Goal: Transaction & Acquisition: Subscribe to service/newsletter

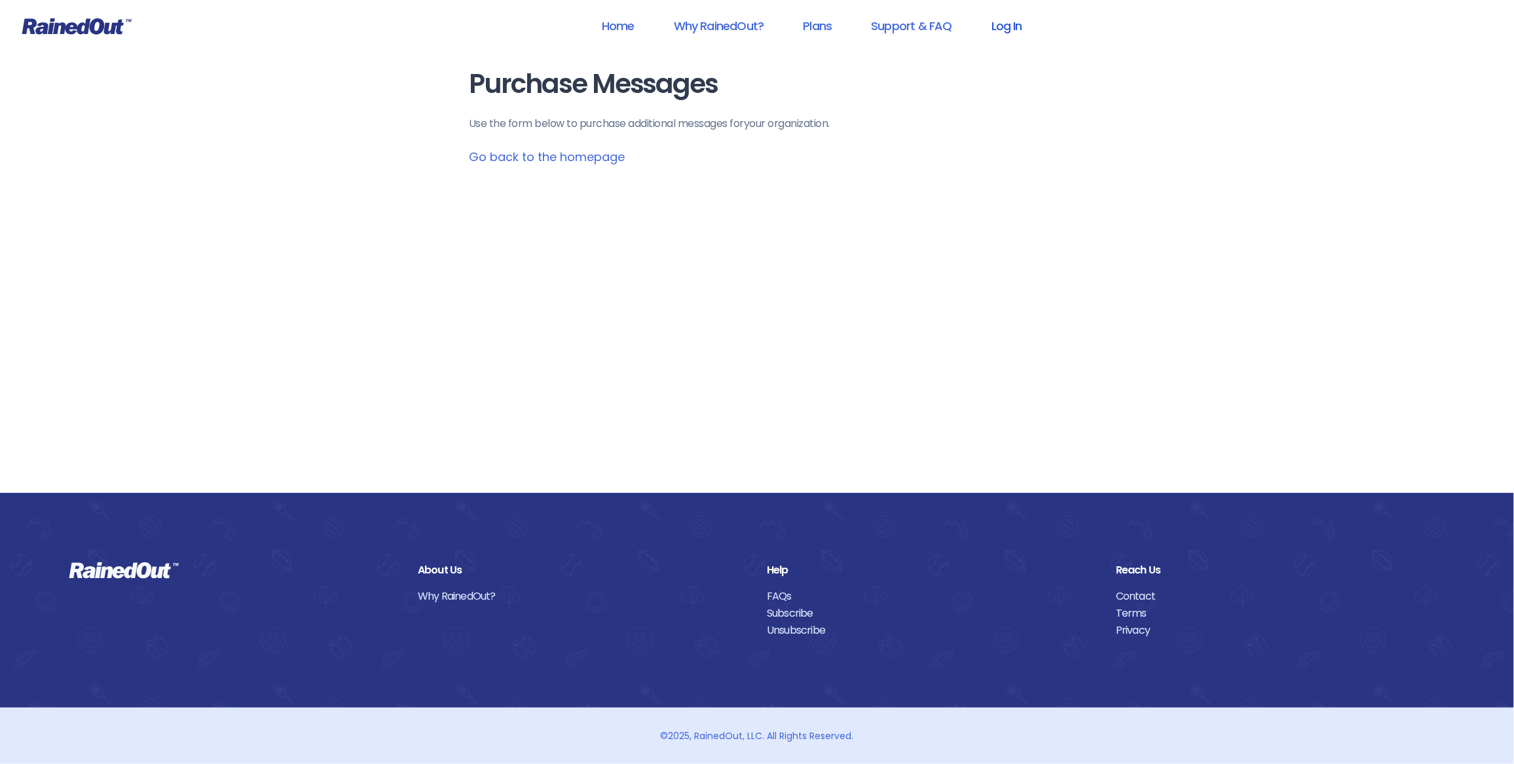
click at [997, 26] on link "Log In" at bounding box center [1006, 25] width 65 height 29
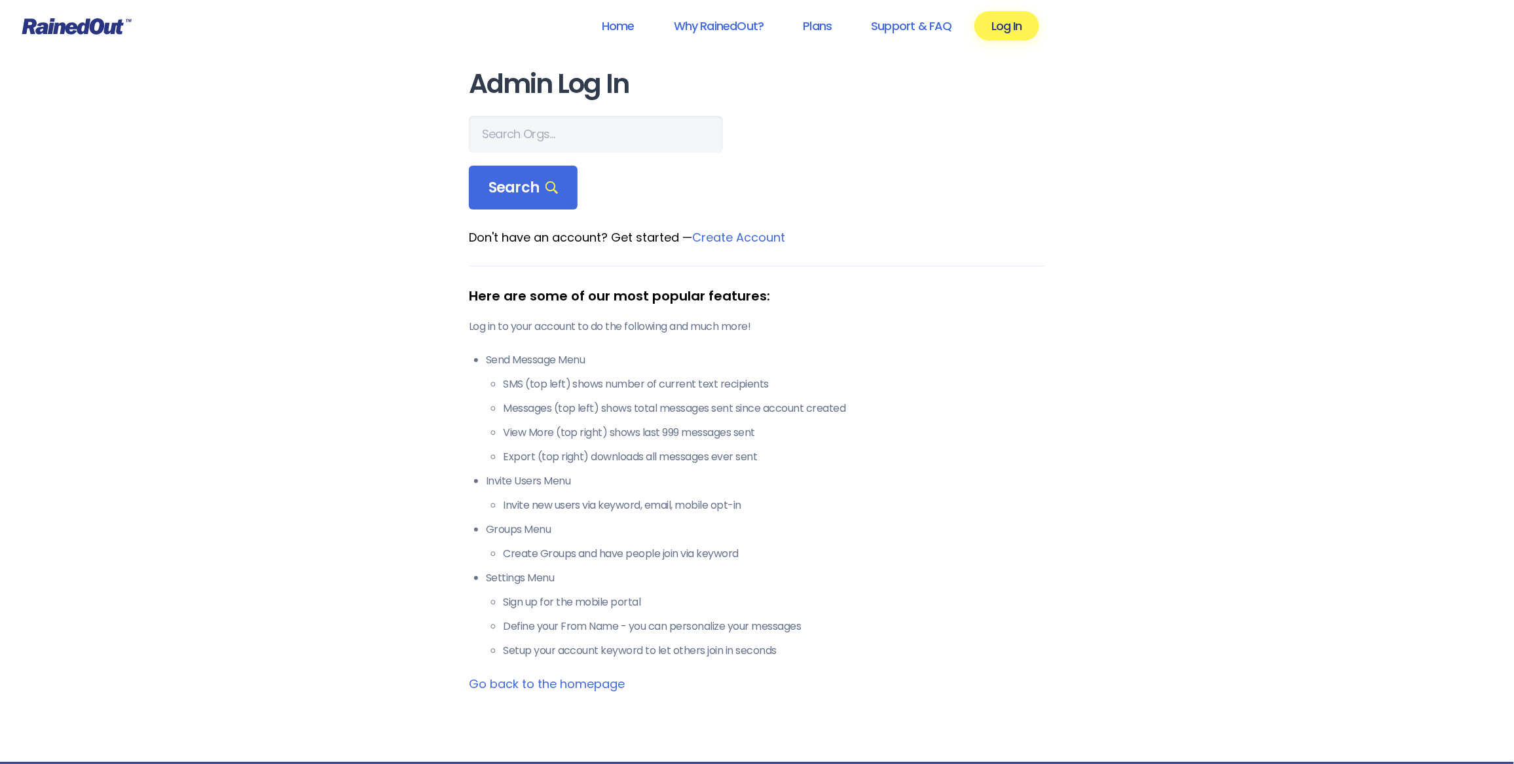
click at [760, 234] on link "Create Account" at bounding box center [738, 237] width 93 height 16
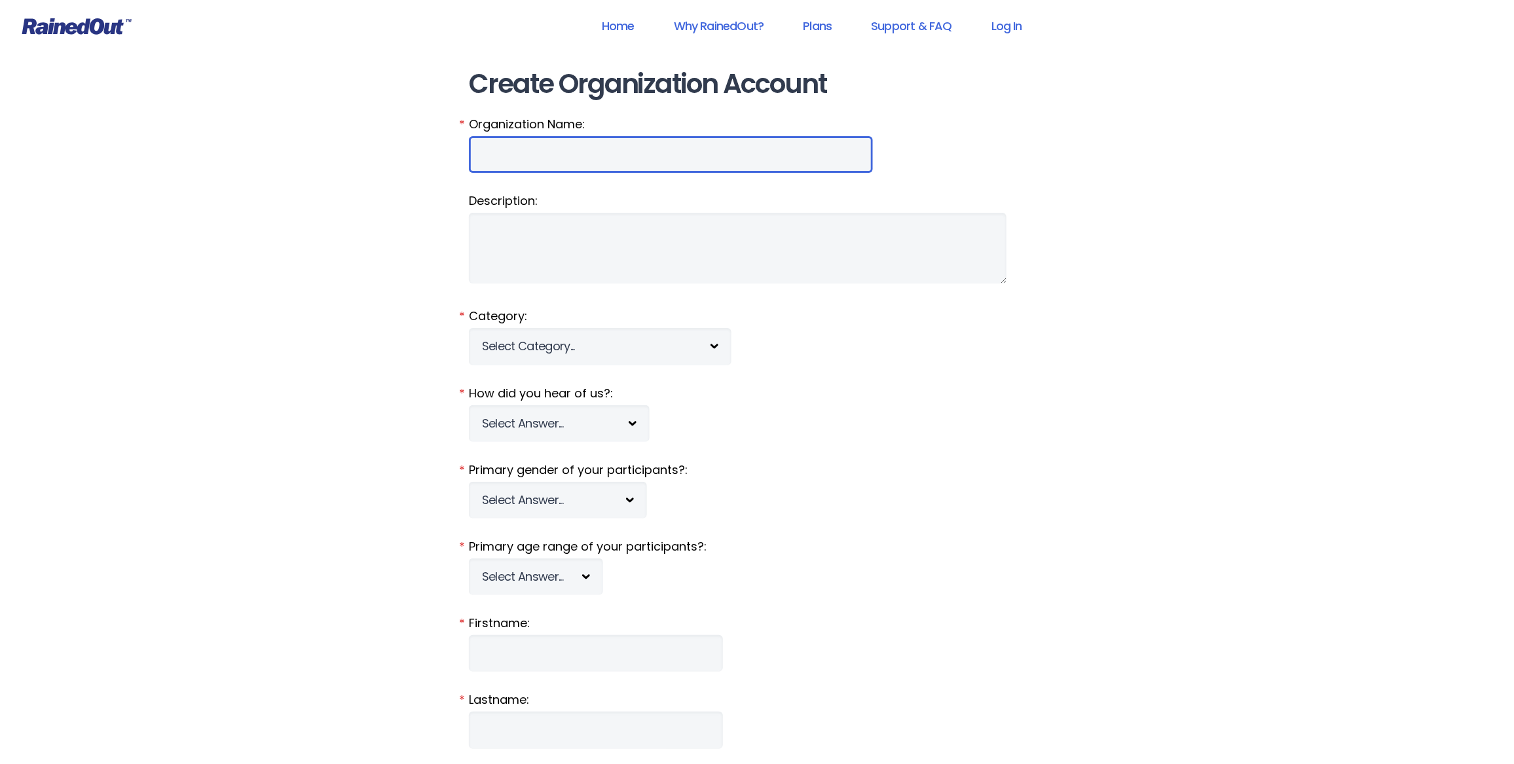
click at [636, 151] on input "Organization Name:" at bounding box center [671, 154] width 404 height 37
type input "San Marcos Youth Baseball"
click at [632, 25] on link "Home" at bounding box center [618, 25] width 67 height 29
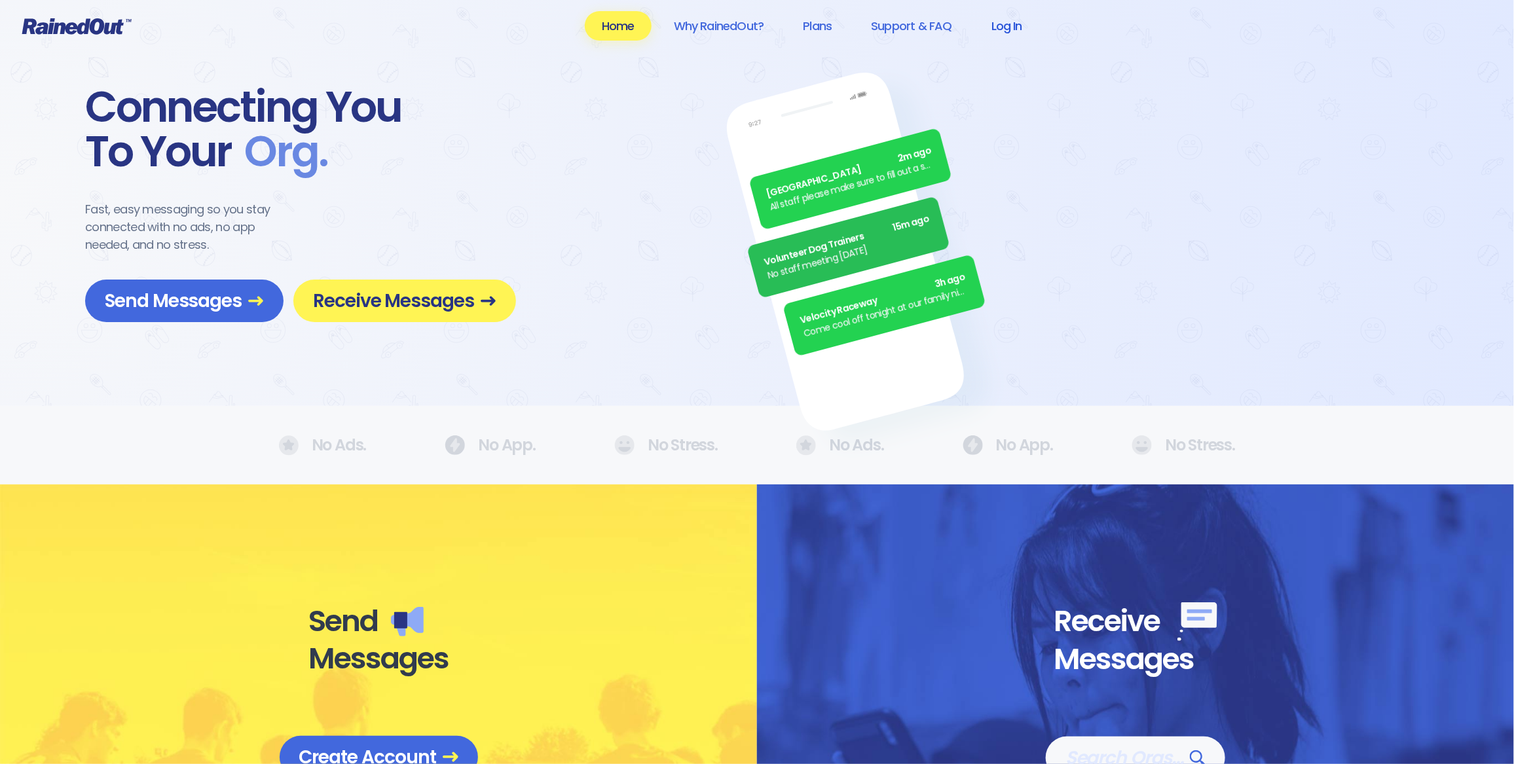
click at [1000, 24] on link "Log In" at bounding box center [1006, 25] width 65 height 29
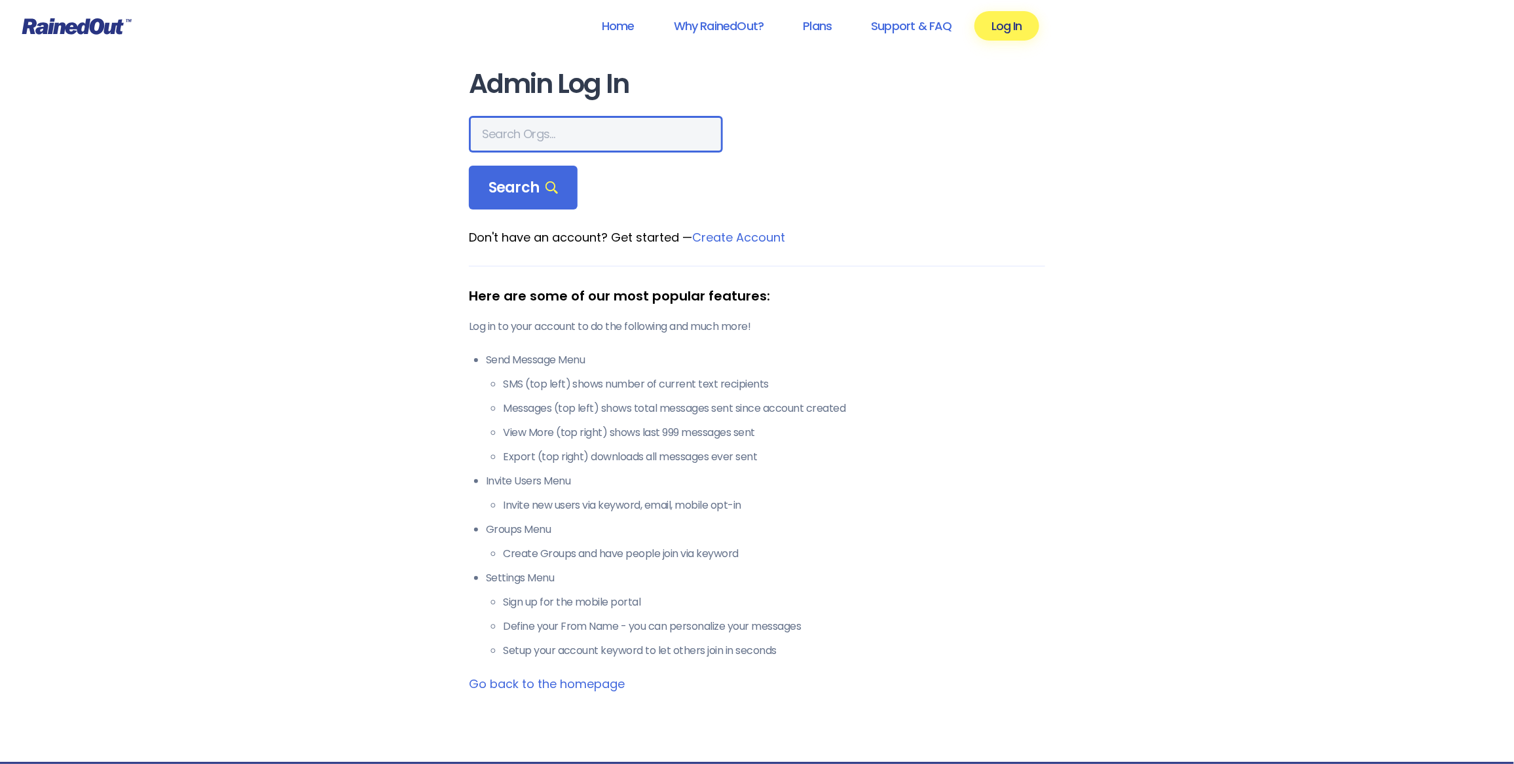
click at [555, 129] on input "text" at bounding box center [596, 134] width 254 height 37
type input "S"
type input "[GEOGRAPHIC_DATA]"
click at [534, 194] on span "Search" at bounding box center [522, 188] width 69 height 18
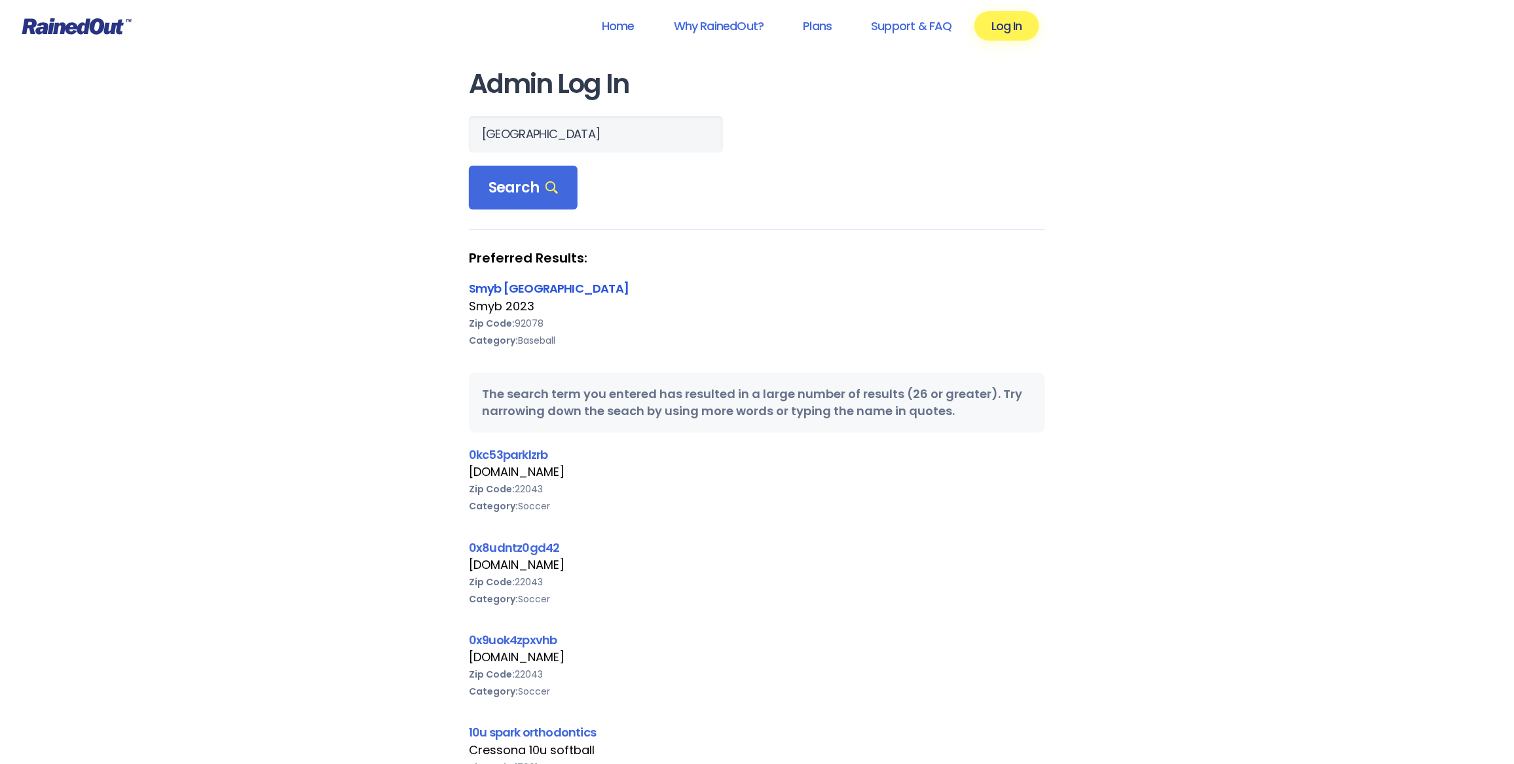
click at [560, 286] on link "Smyb [GEOGRAPHIC_DATA]" at bounding box center [549, 288] width 160 height 16
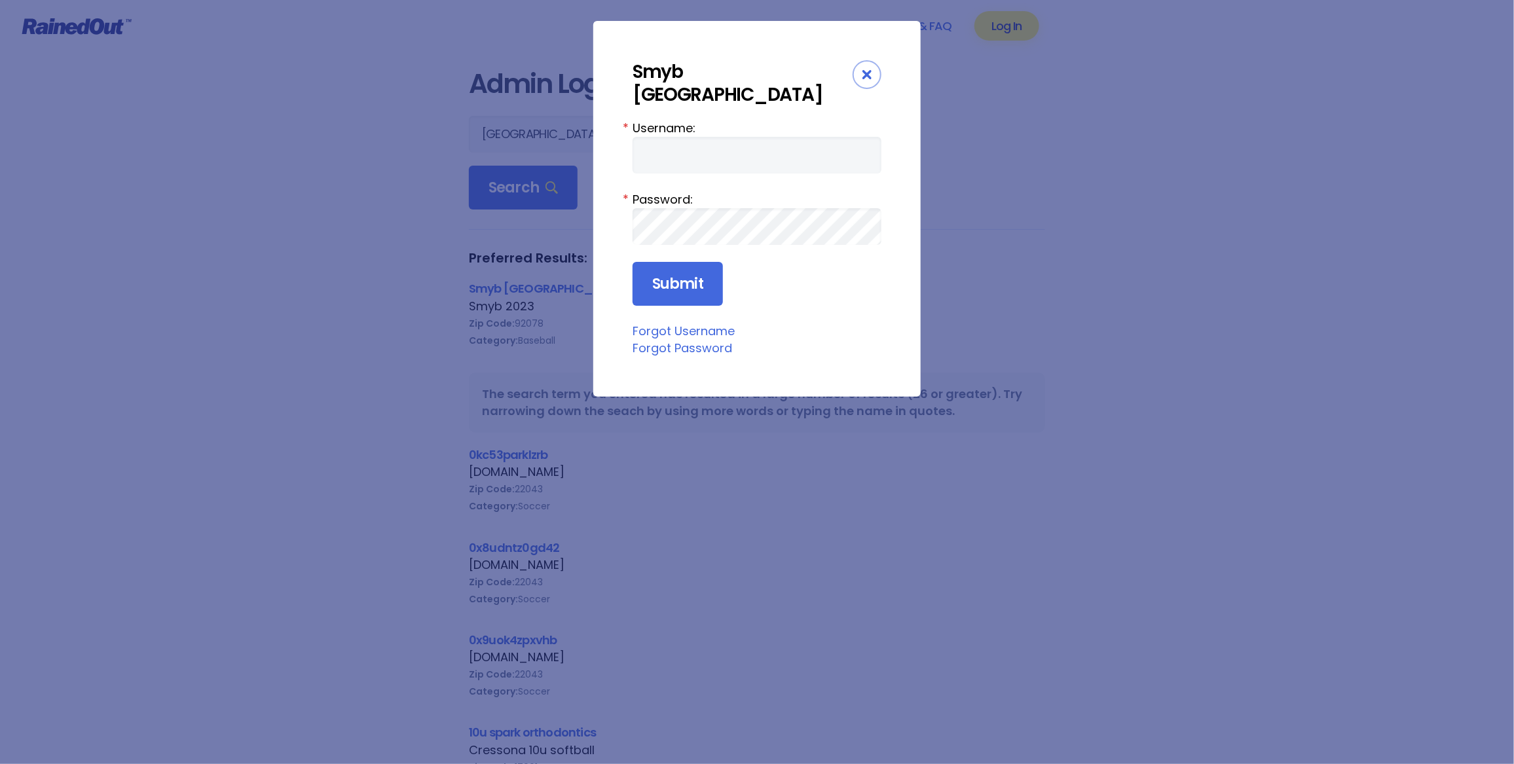
click at [860, 69] on div "Close" at bounding box center [866, 74] width 29 height 29
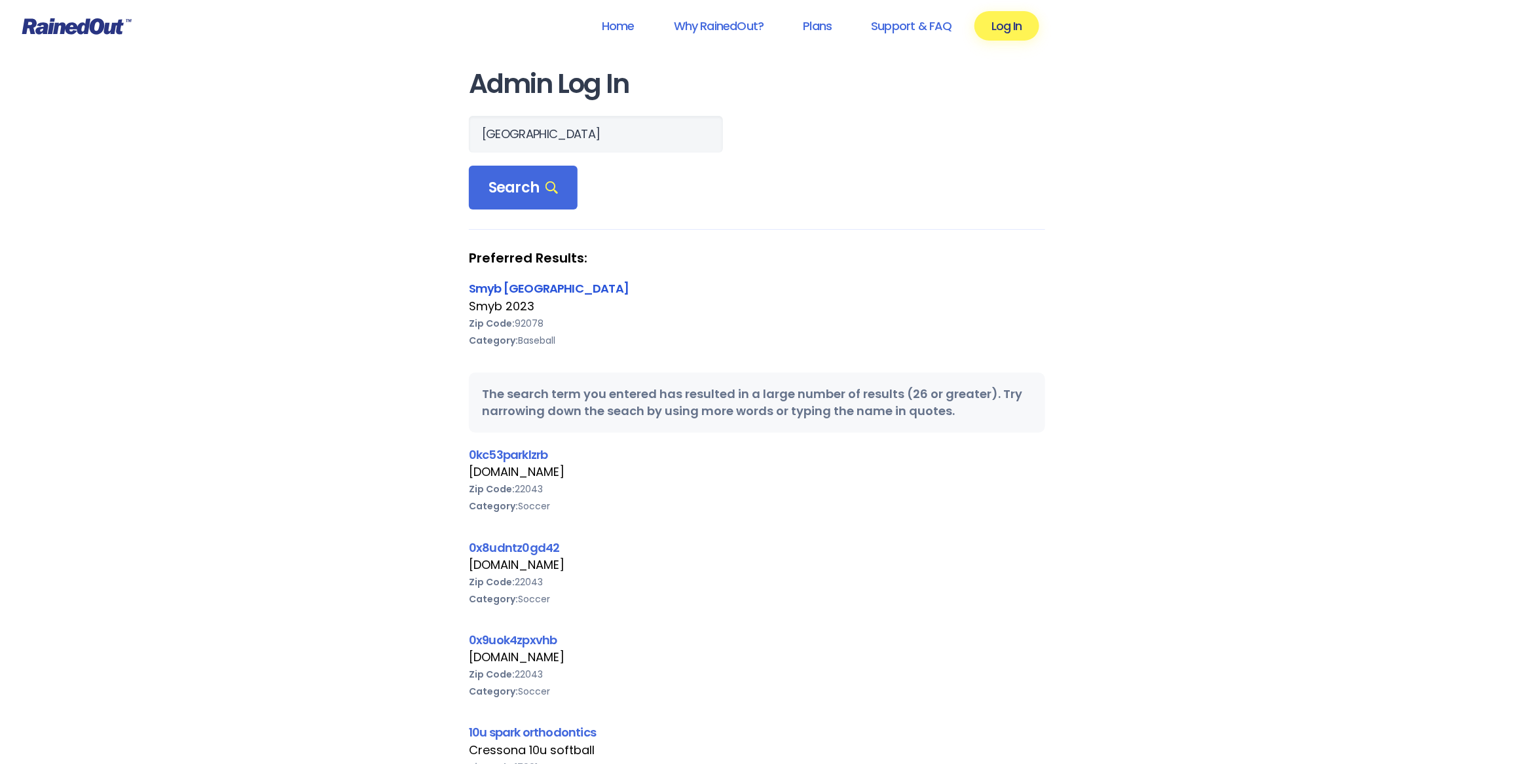
click at [581, 291] on link "Smyb [GEOGRAPHIC_DATA]" at bounding box center [549, 288] width 160 height 16
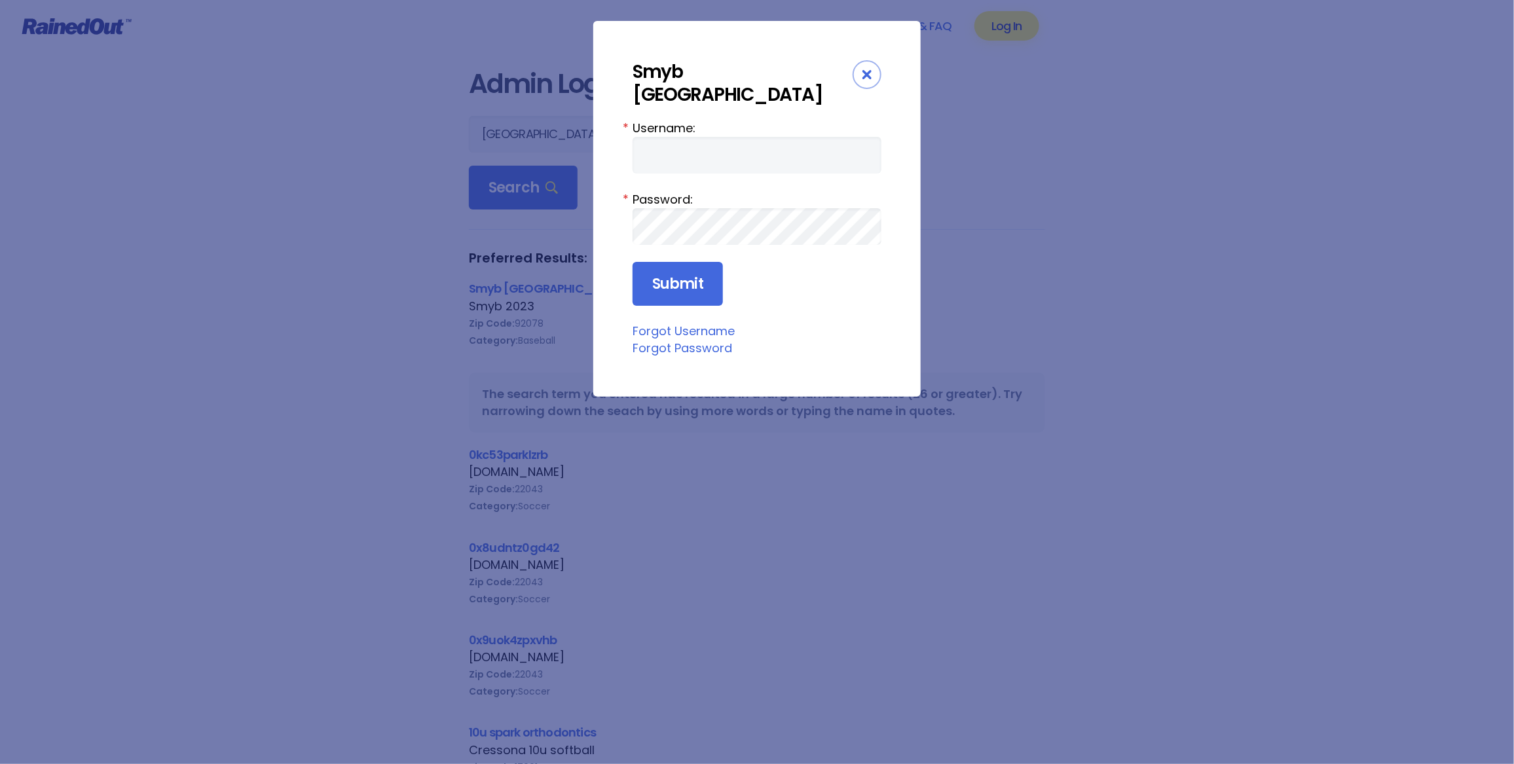
click at [865, 67] on div "Close" at bounding box center [866, 74] width 29 height 29
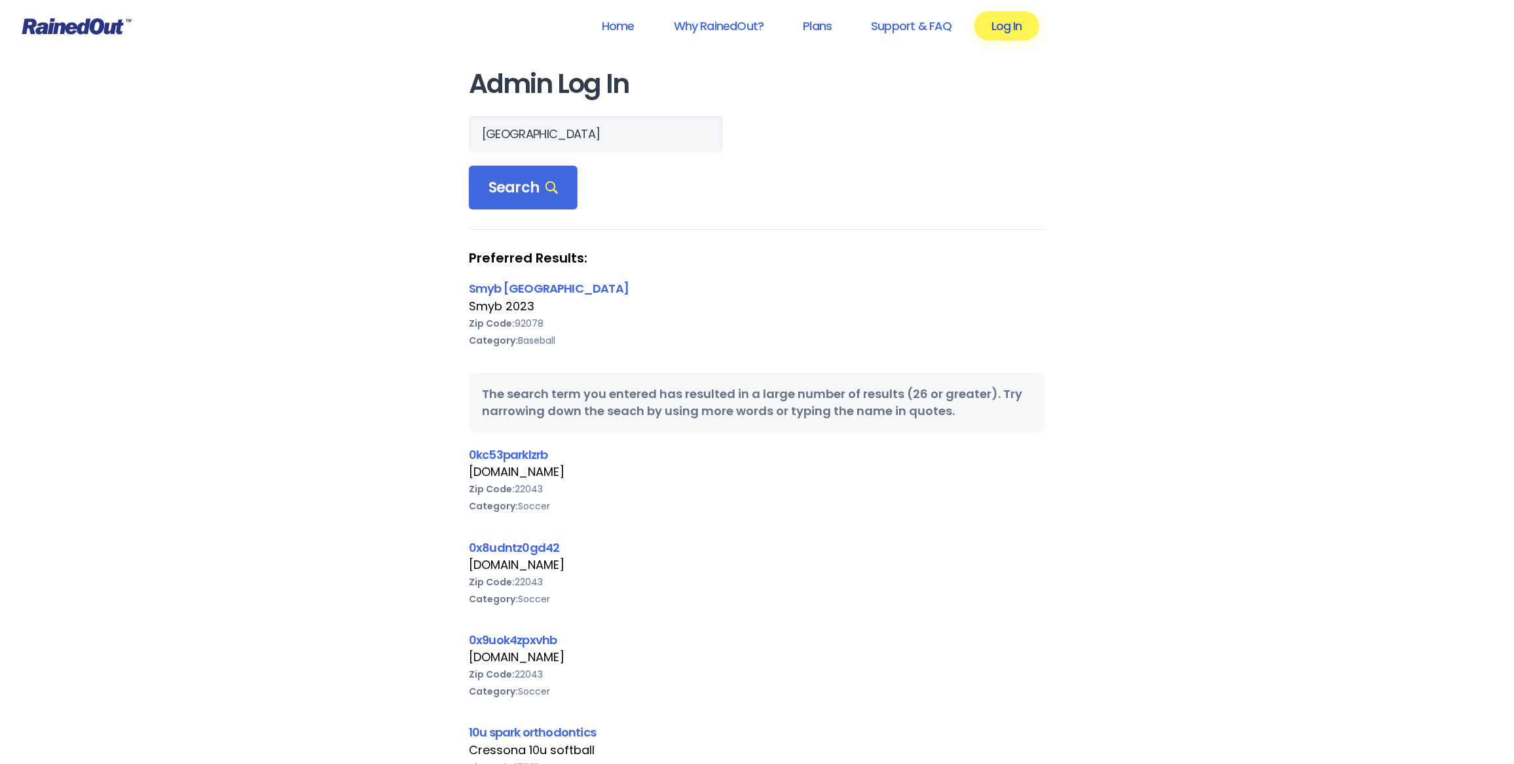
click at [1007, 37] on link "Log In" at bounding box center [1006, 25] width 65 height 29
click at [1008, 27] on link "Log In" at bounding box center [1006, 25] width 65 height 29
click at [537, 283] on link "Smyb [GEOGRAPHIC_DATA]" at bounding box center [549, 288] width 160 height 16
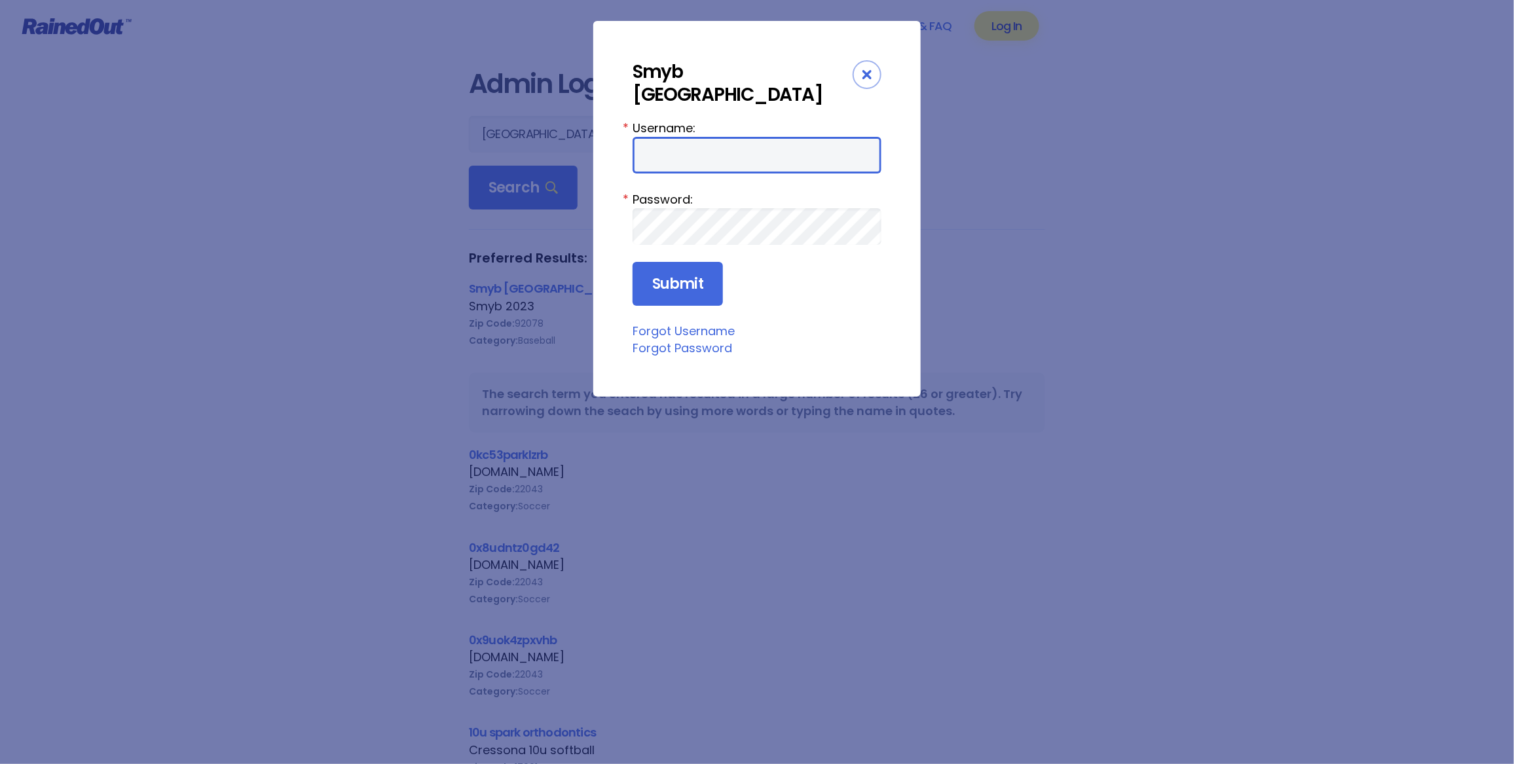
click at [695, 164] on input "Username:" at bounding box center [756, 155] width 249 height 37
click at [866, 79] on icon "Close" at bounding box center [866, 74] width 9 height 9
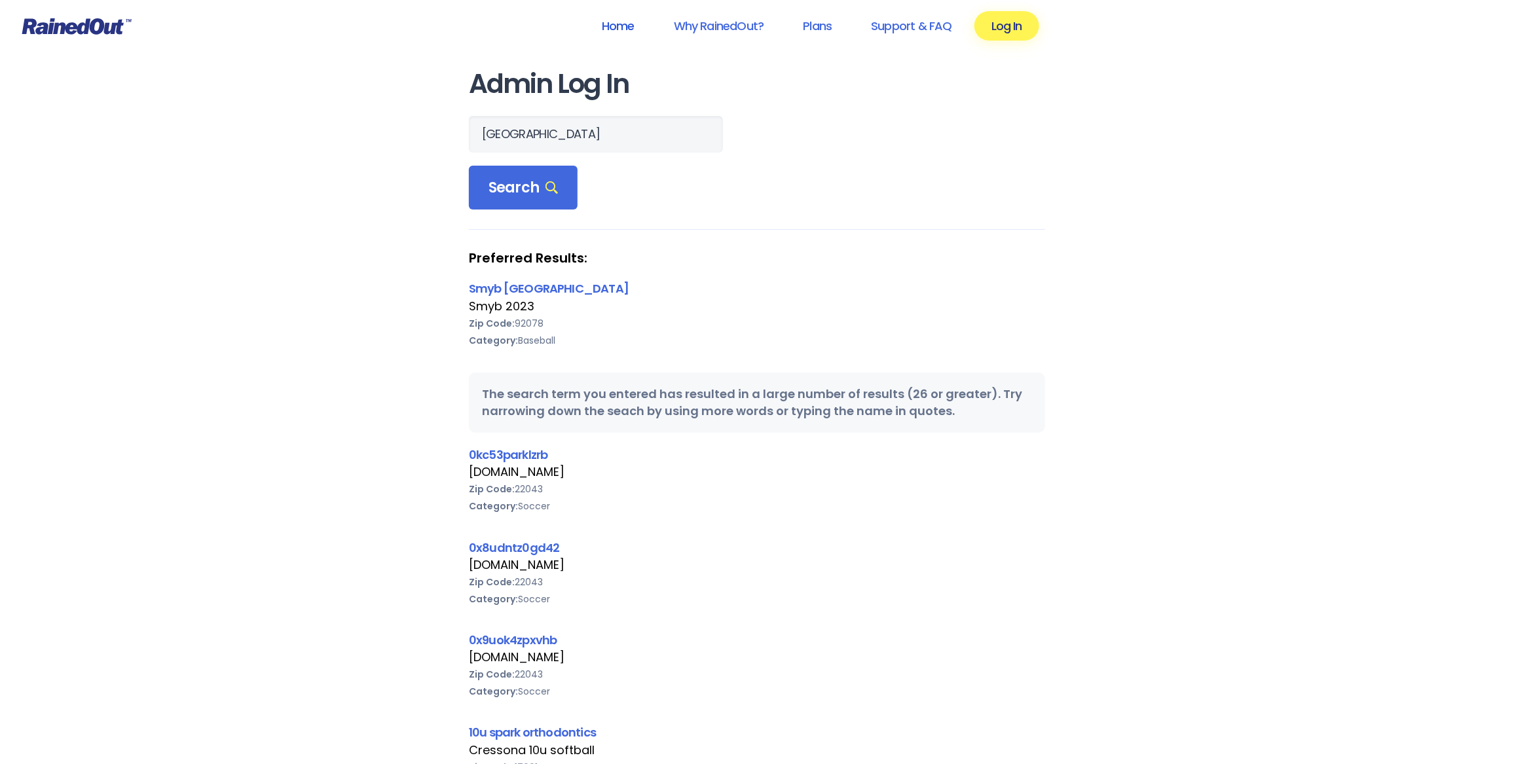
click at [615, 28] on link "Home" at bounding box center [618, 25] width 67 height 29
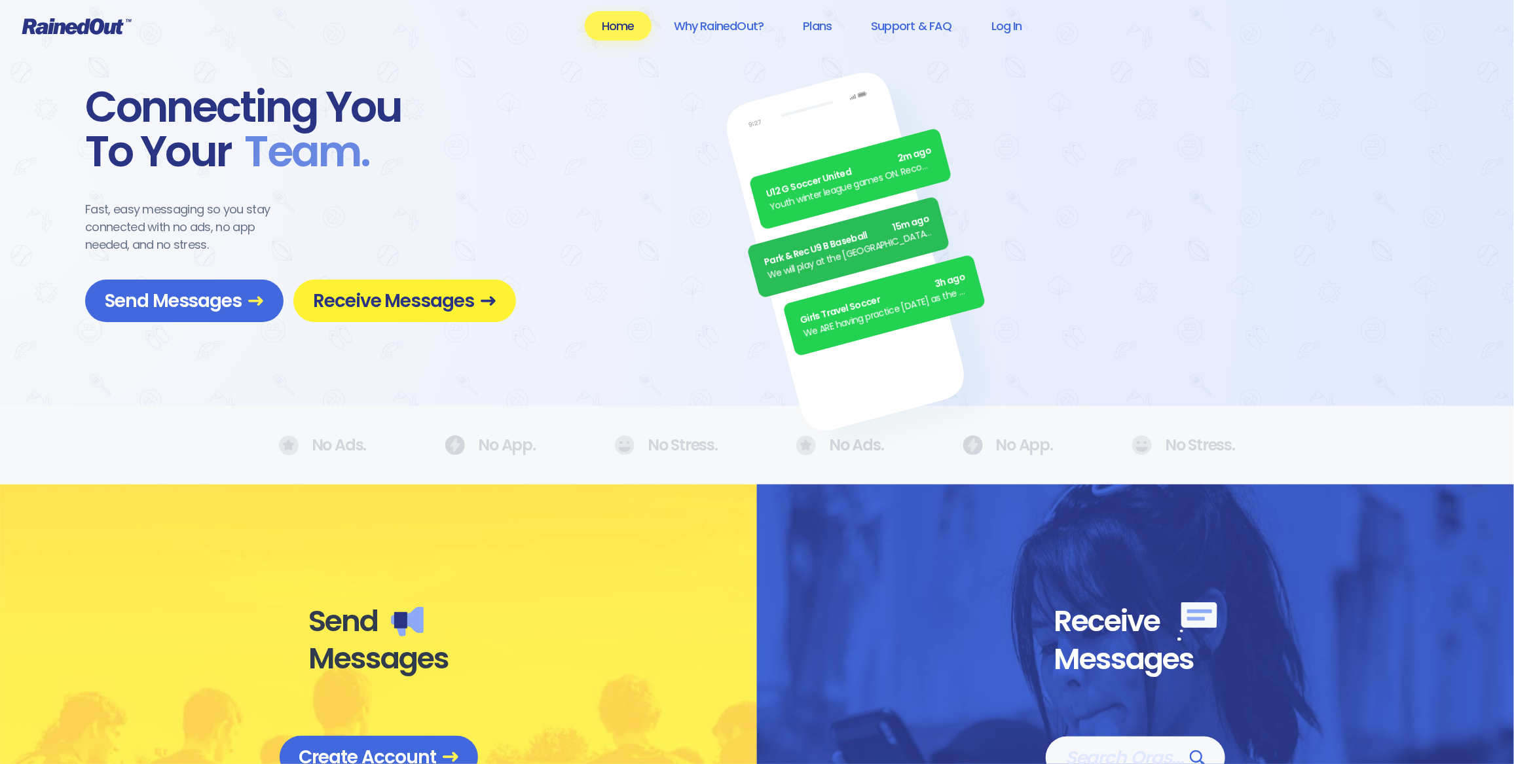
click at [392, 296] on span "Receive Messages" at bounding box center [404, 300] width 183 height 23
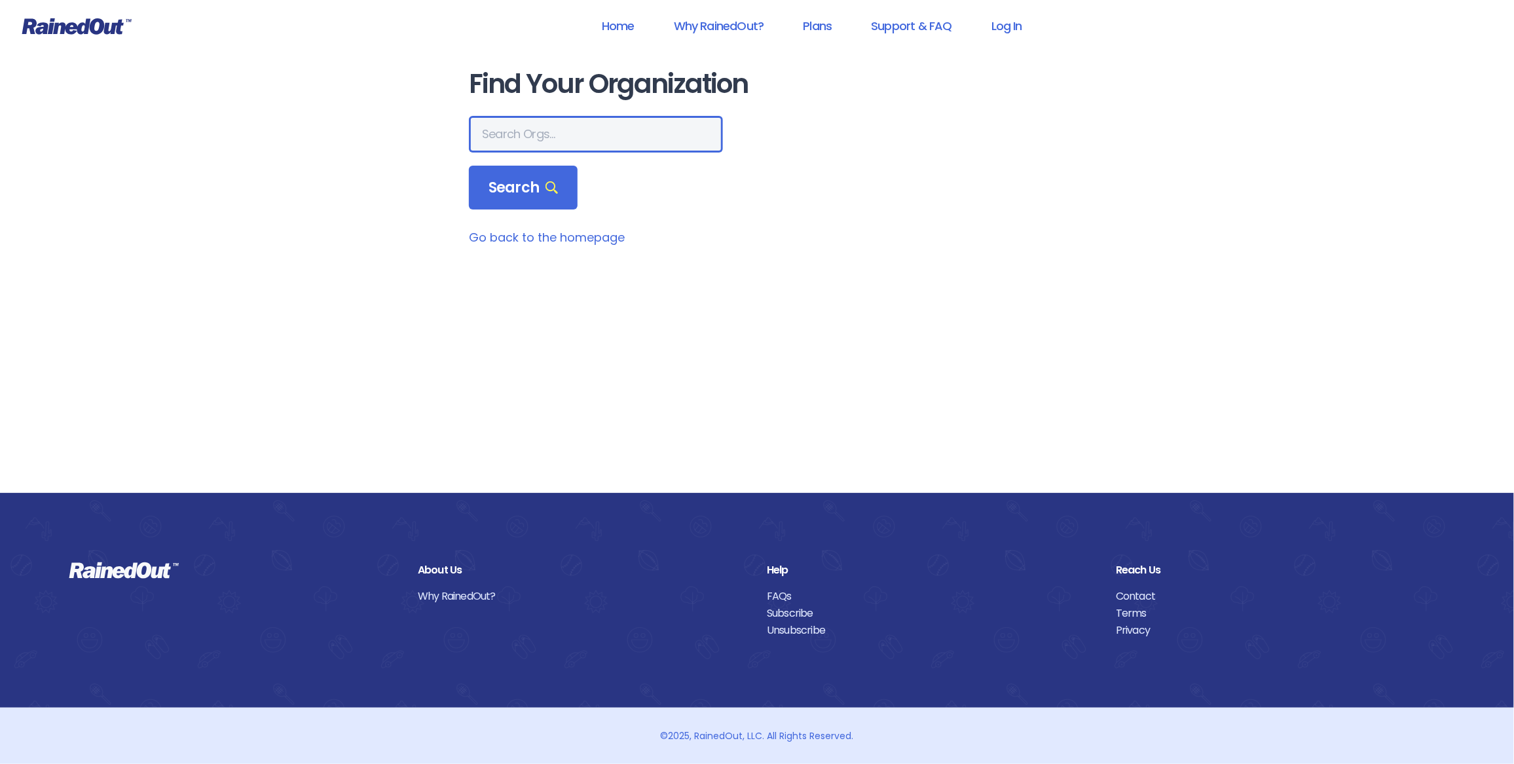
click at [513, 132] on input "text" at bounding box center [596, 134] width 254 height 37
type input "SMYB"
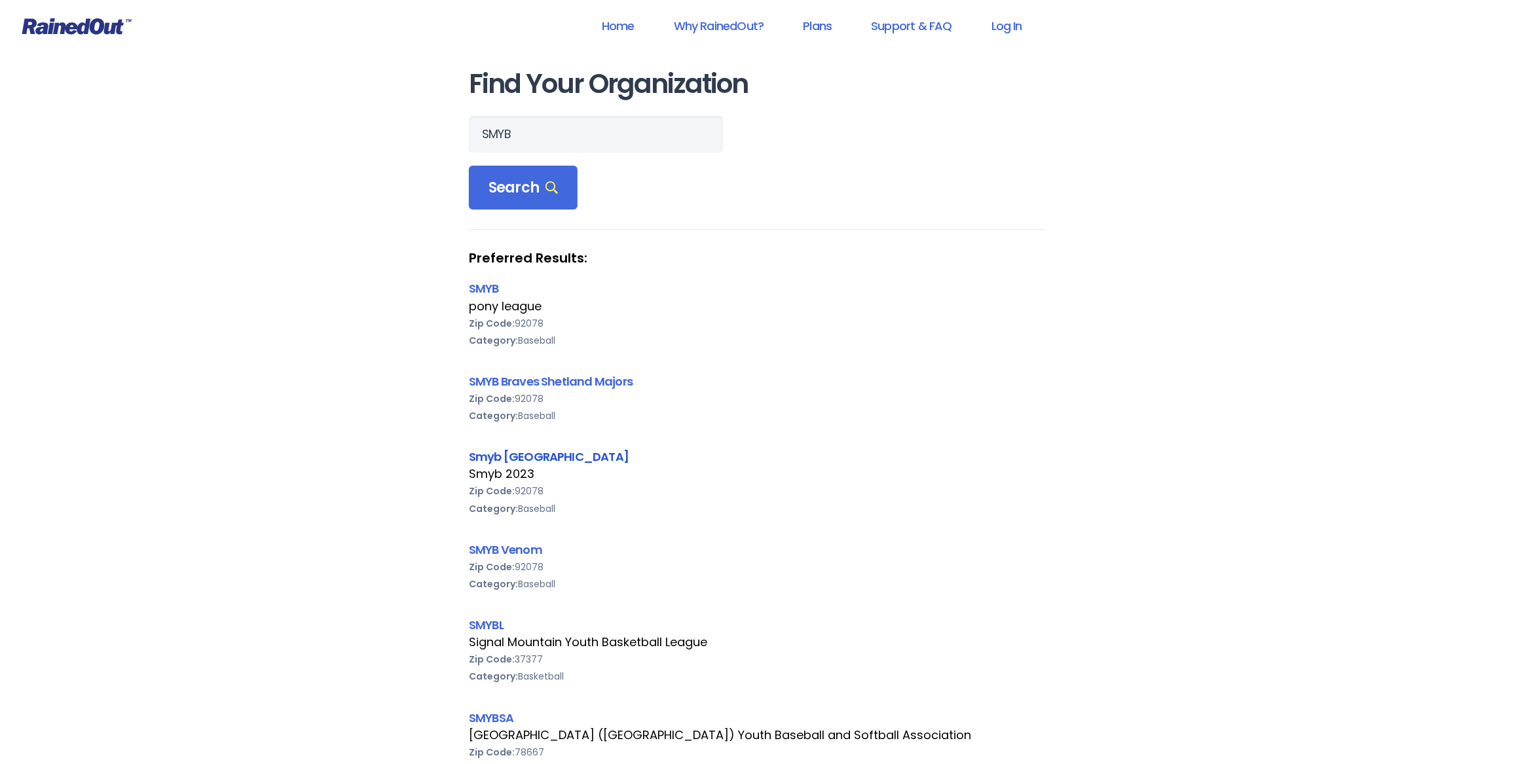
click at [528, 457] on link "Smyb [GEOGRAPHIC_DATA]" at bounding box center [549, 457] width 160 height 16
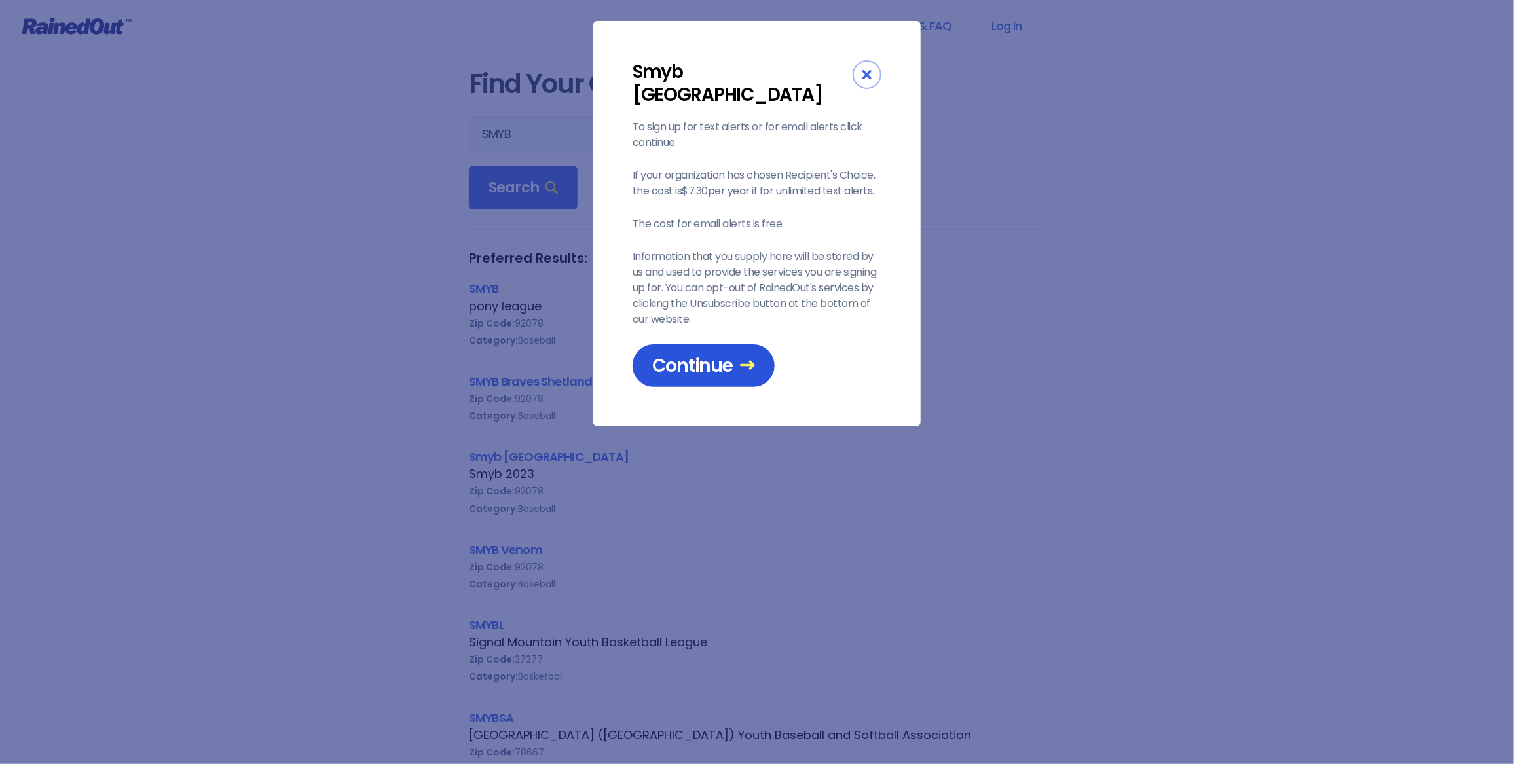
click at [721, 360] on span "Continue" at bounding box center [703, 365] width 103 height 23
